Goal: Transaction & Acquisition: Subscribe to service/newsletter

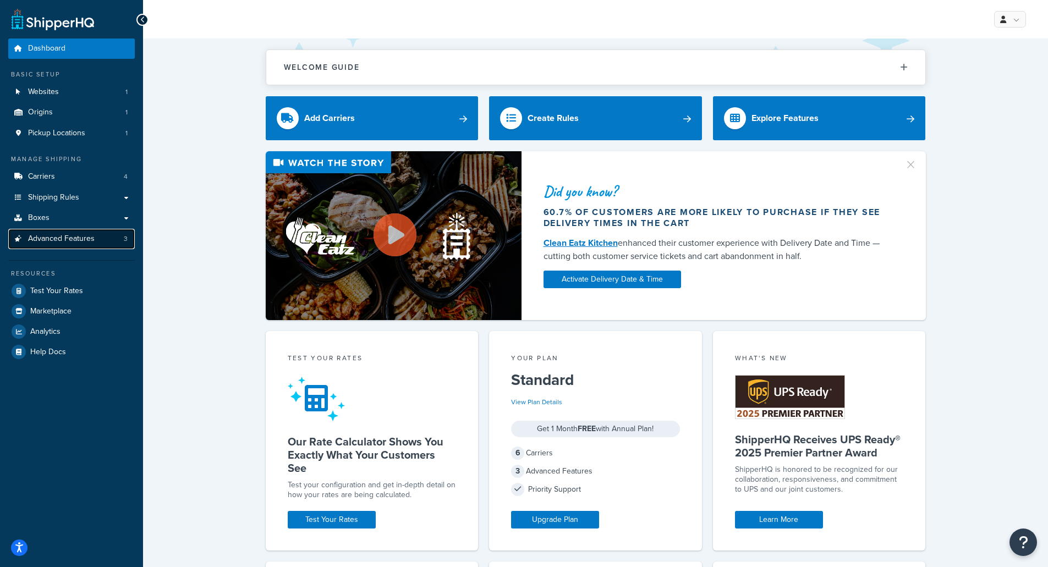
click at [48, 230] on link "Advanced Features 3" at bounding box center [71, 239] width 127 height 20
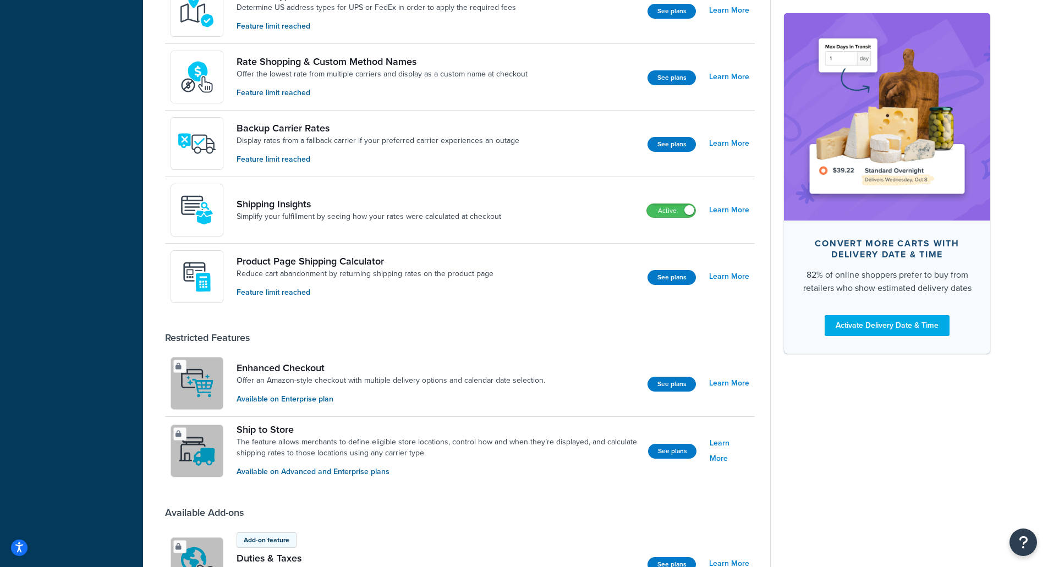
scroll to position [550, 0]
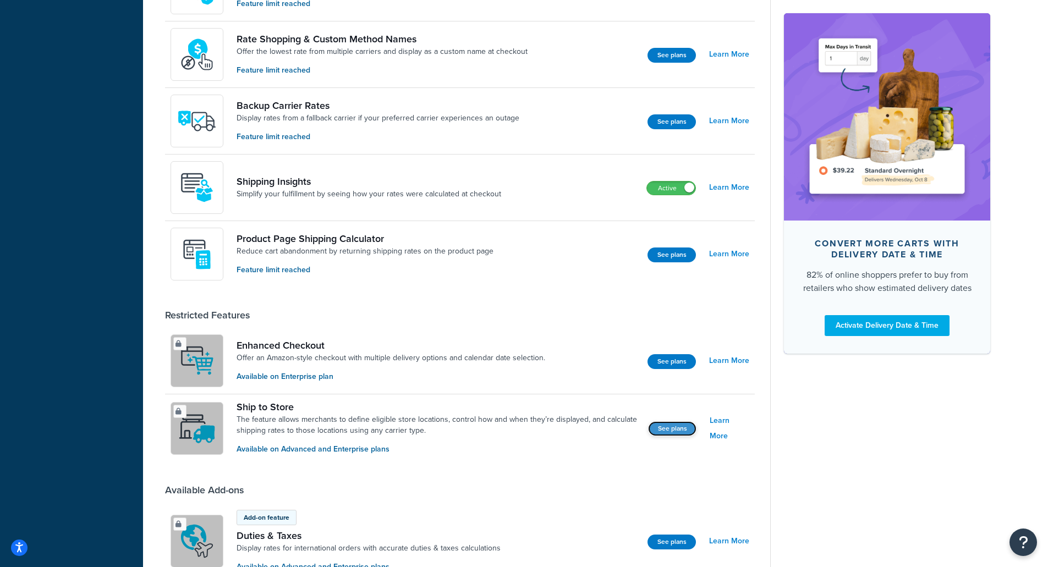
click at [672, 433] on button "See plans" at bounding box center [672, 428] width 48 height 15
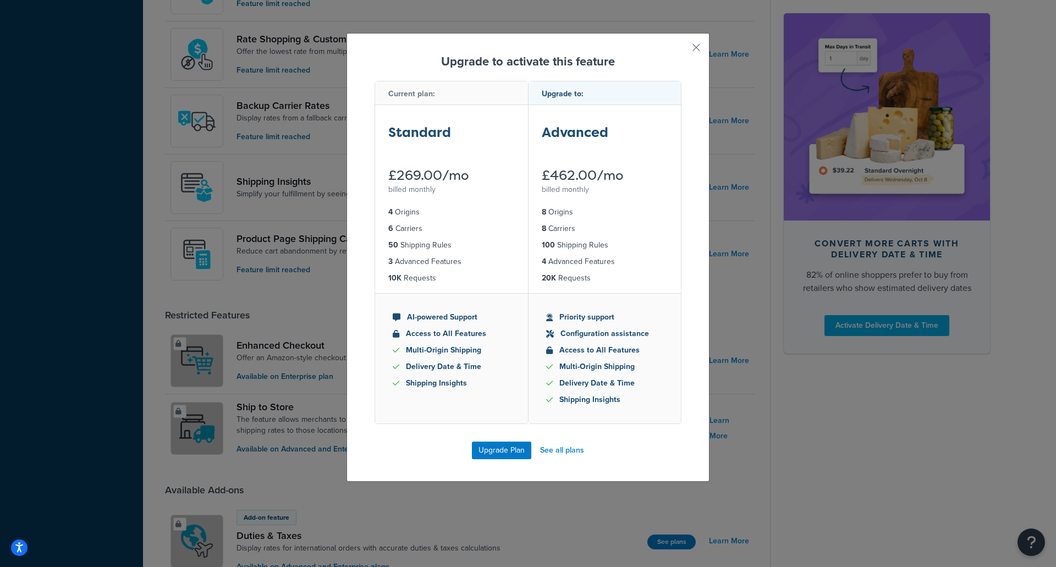
click at [492, 507] on div "Upgrade to activate this feature Current plan: Standard £269.00/mo billed month…" at bounding box center [528, 283] width 1056 height 567
click at [685, 54] on div "Upgrade to activate this feature Current plan: Standard £269.00/mo billed month…" at bounding box center [528, 257] width 363 height 449
click at [682, 52] on button "button" at bounding box center [680, 51] width 3 height 3
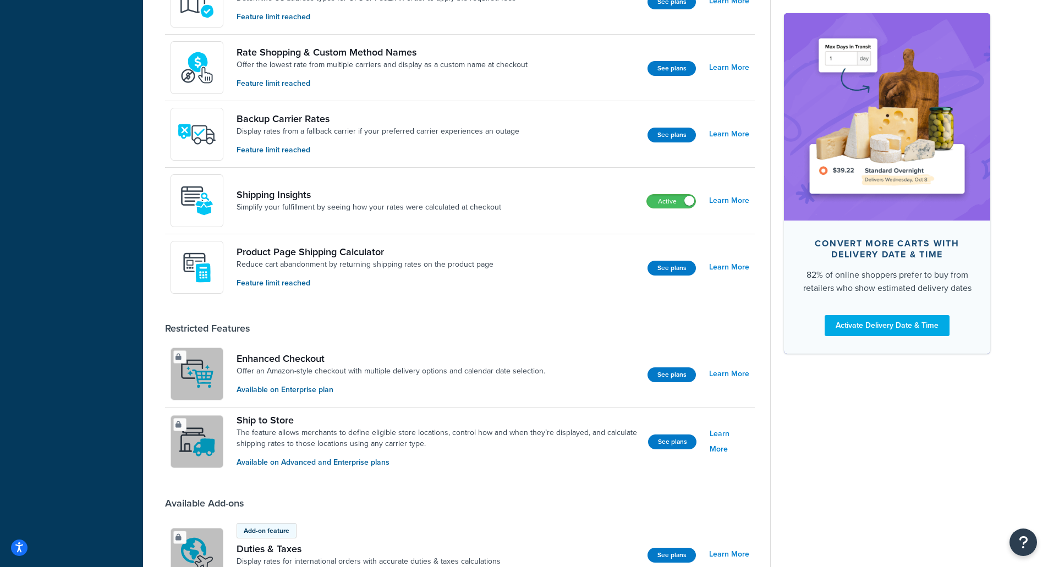
scroll to position [508, 0]
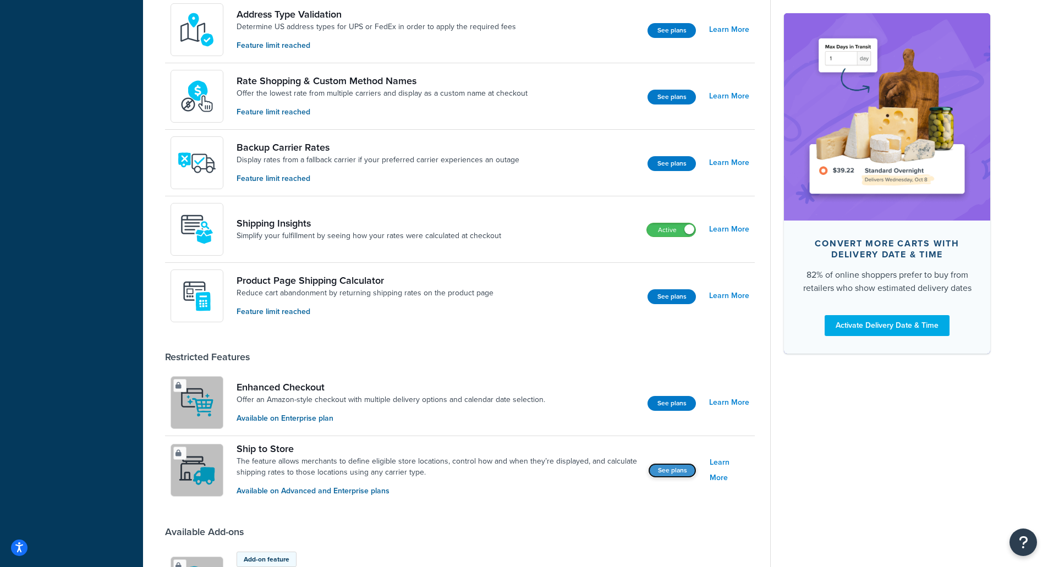
click at [652, 470] on button "See plans" at bounding box center [672, 470] width 48 height 15
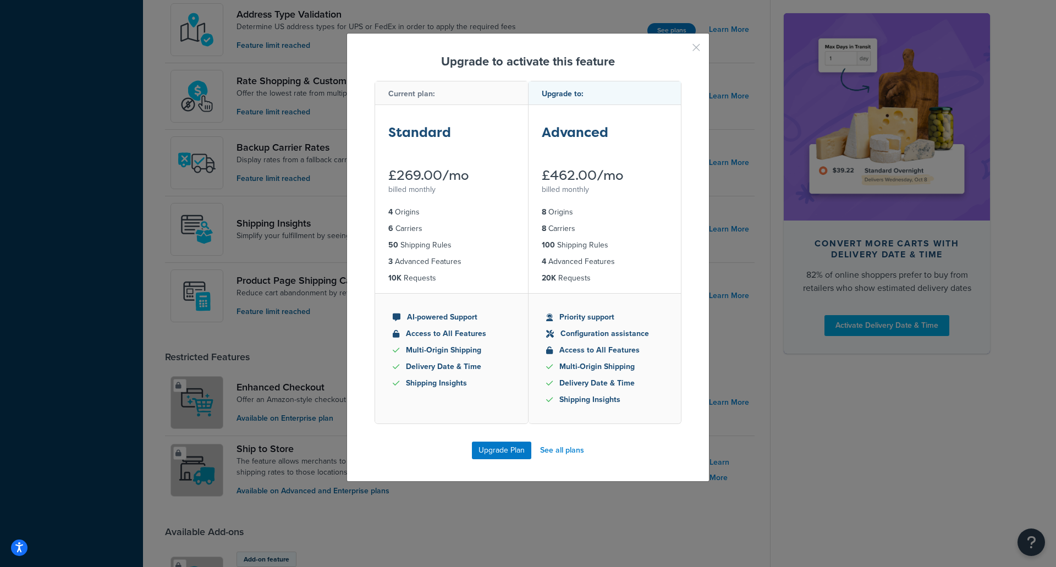
click at [682, 50] on button "button" at bounding box center [680, 51] width 3 height 3
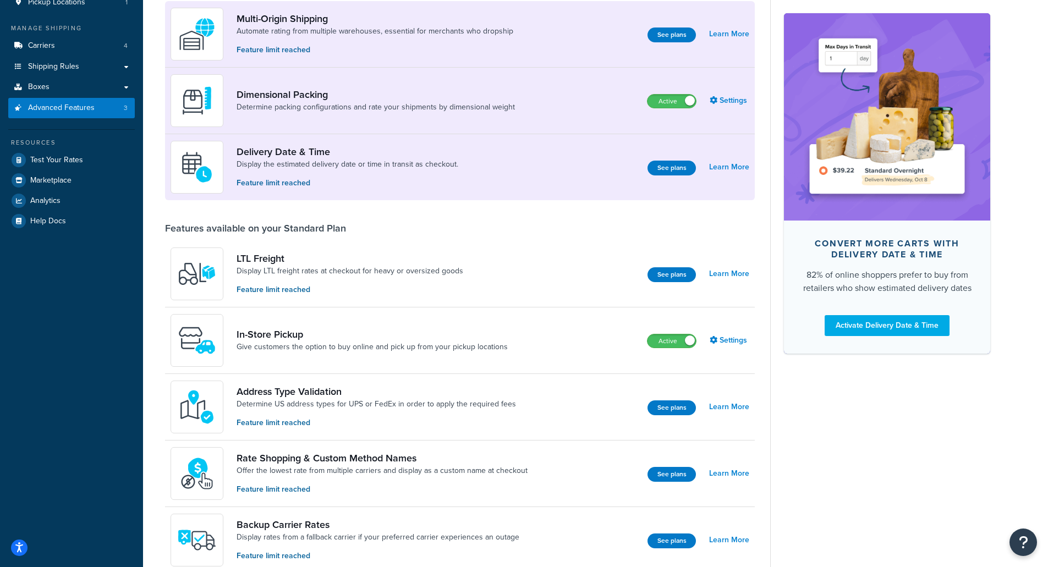
scroll to position [68, 0]
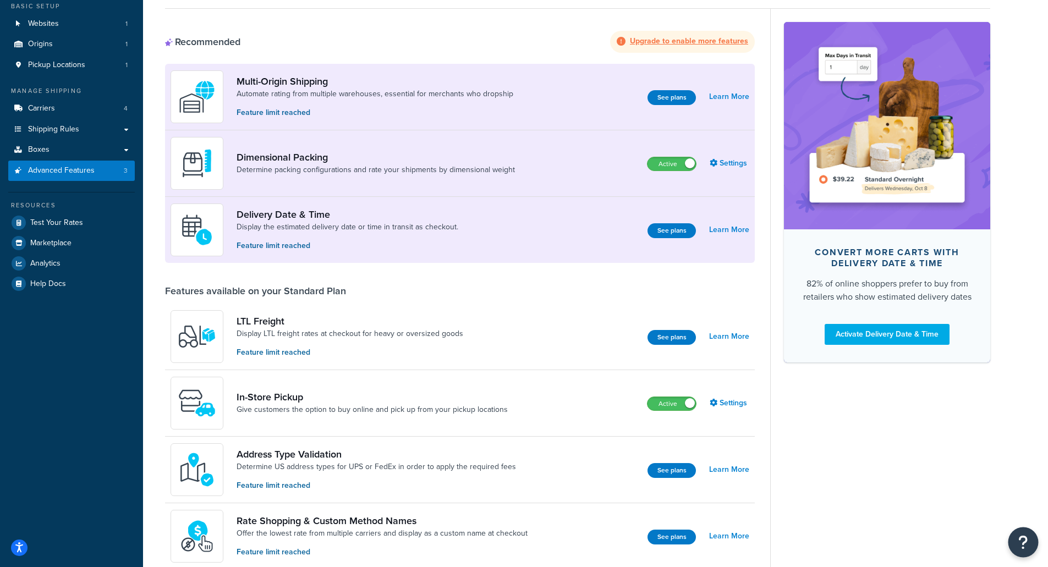
click at [1025, 550] on button "Open Resource Center" at bounding box center [1023, 543] width 30 height 30
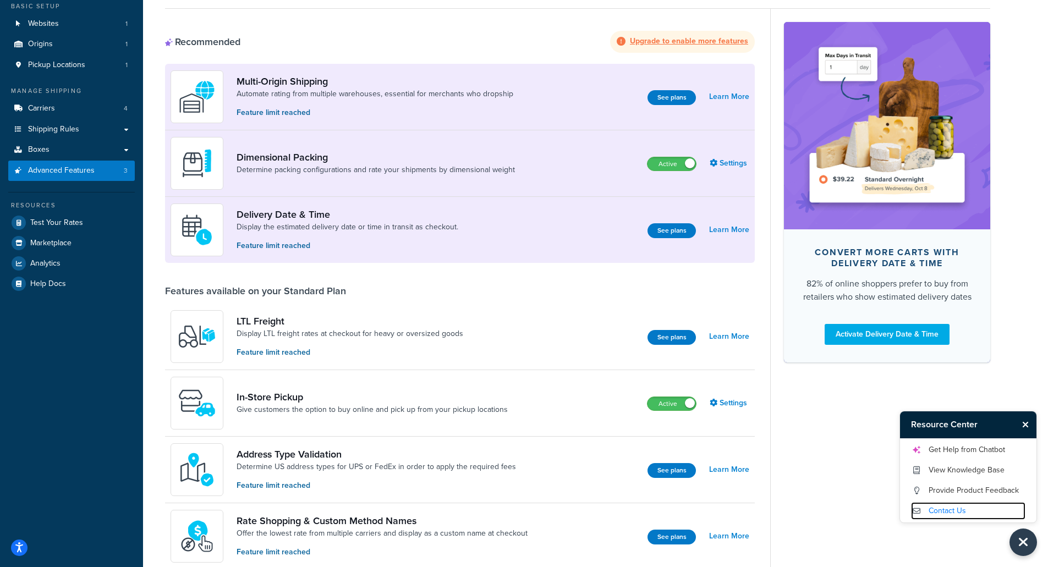
click at [932, 513] on link "Contact Us" at bounding box center [968, 511] width 114 height 18
